Goal: Task Accomplishment & Management: Use online tool/utility

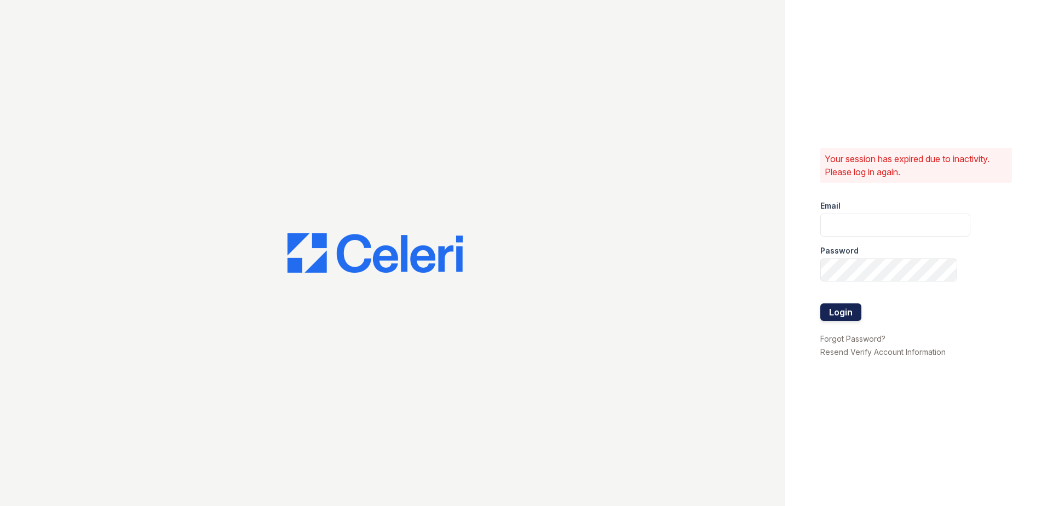
type input "[EMAIL_ADDRESS][DOMAIN_NAME]"
click at [836, 312] on button "Login" at bounding box center [840, 312] width 41 height 18
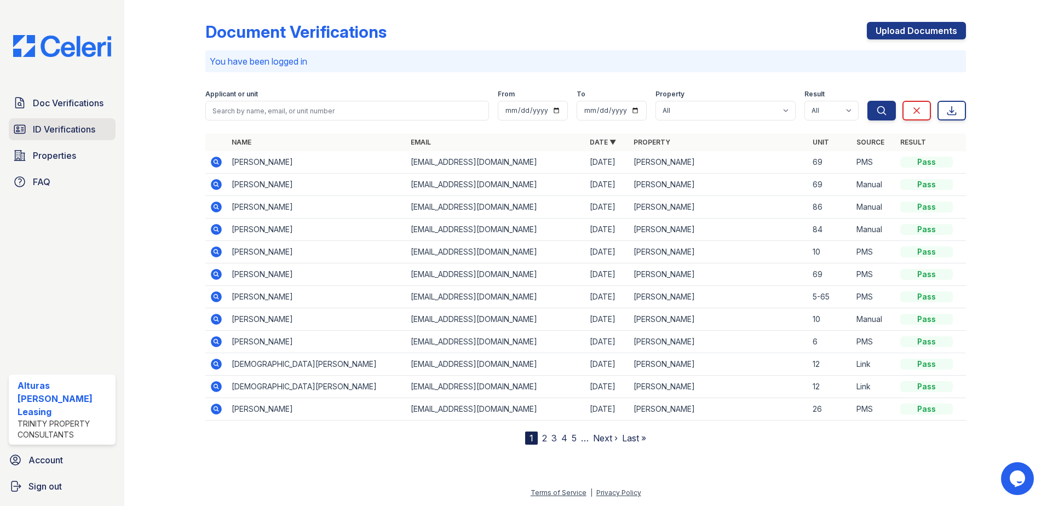
click at [79, 131] on span "ID Verifications" at bounding box center [64, 129] width 62 height 13
